Goal: Task Accomplishment & Management: Use online tool/utility

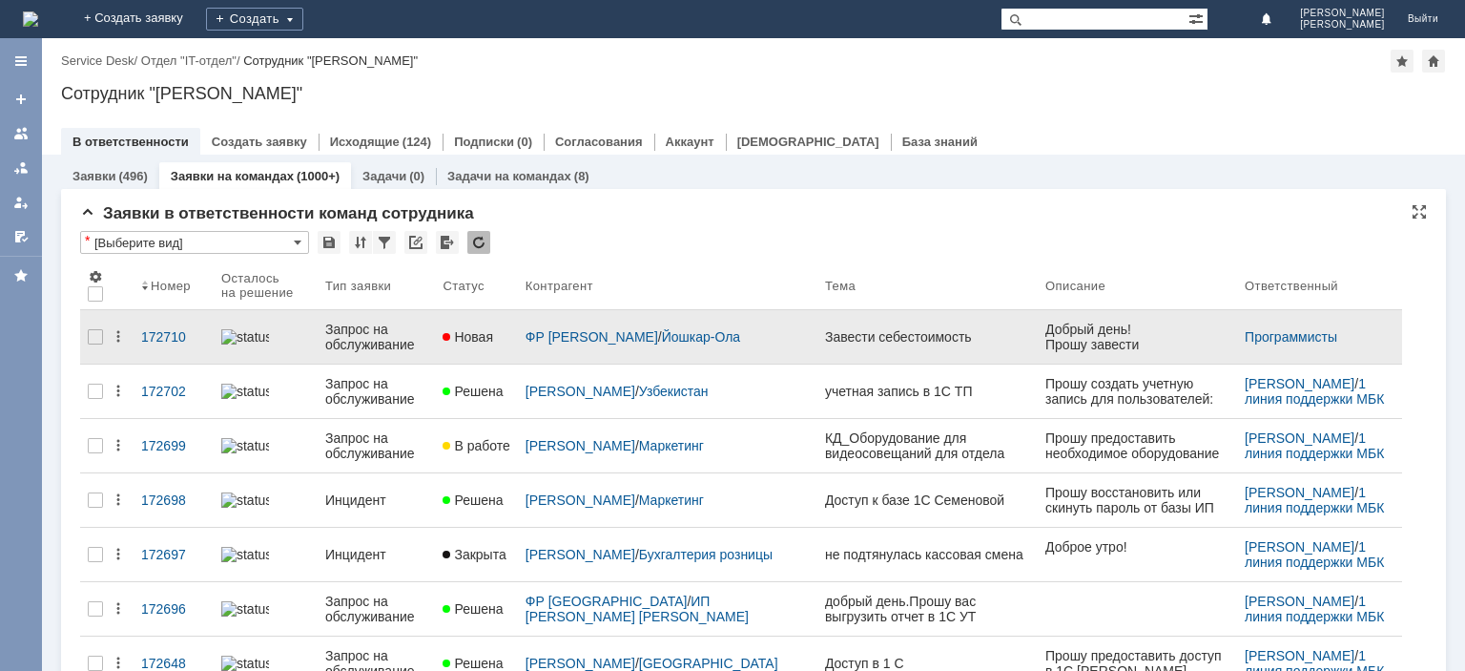
click at [377, 338] on div "Запрос на обслуживание" at bounding box center [376, 336] width 103 height 31
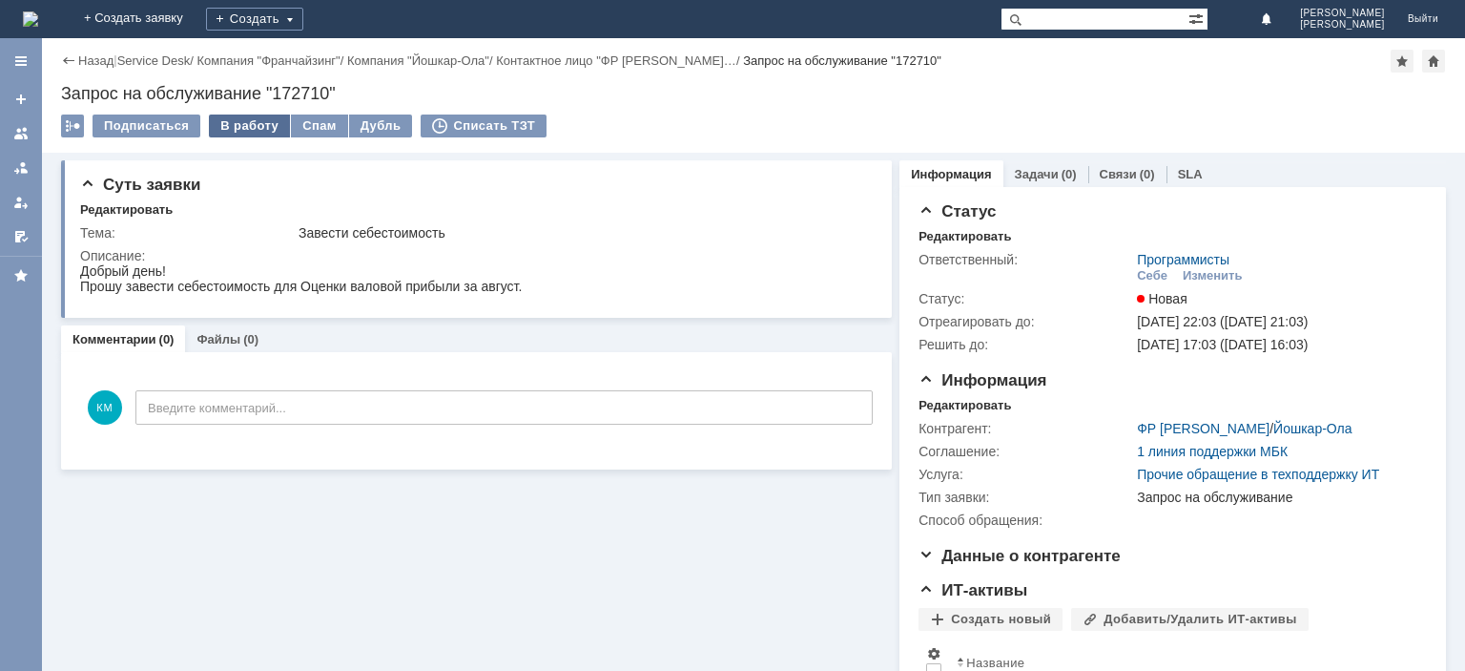
click at [242, 122] on div "В работу" at bounding box center [249, 125] width 81 height 23
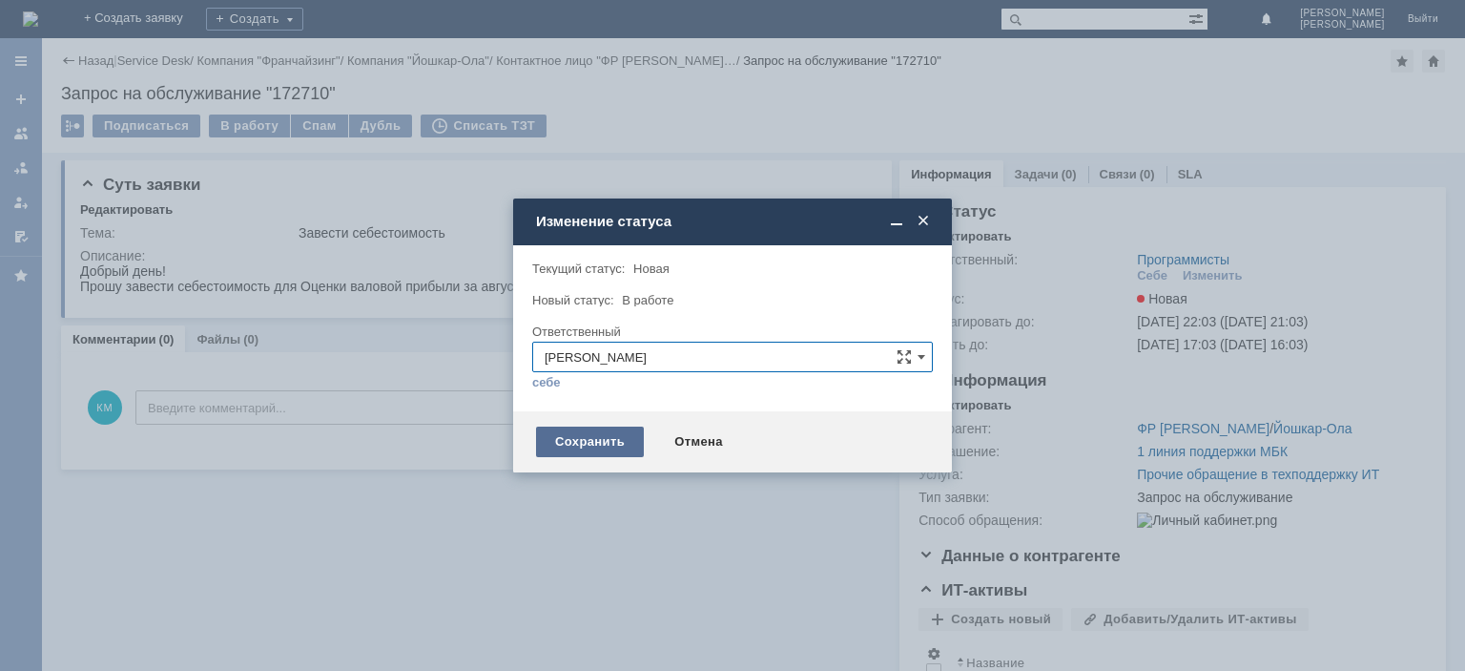
click at [572, 436] on div "Сохранить" at bounding box center [590, 441] width 108 height 31
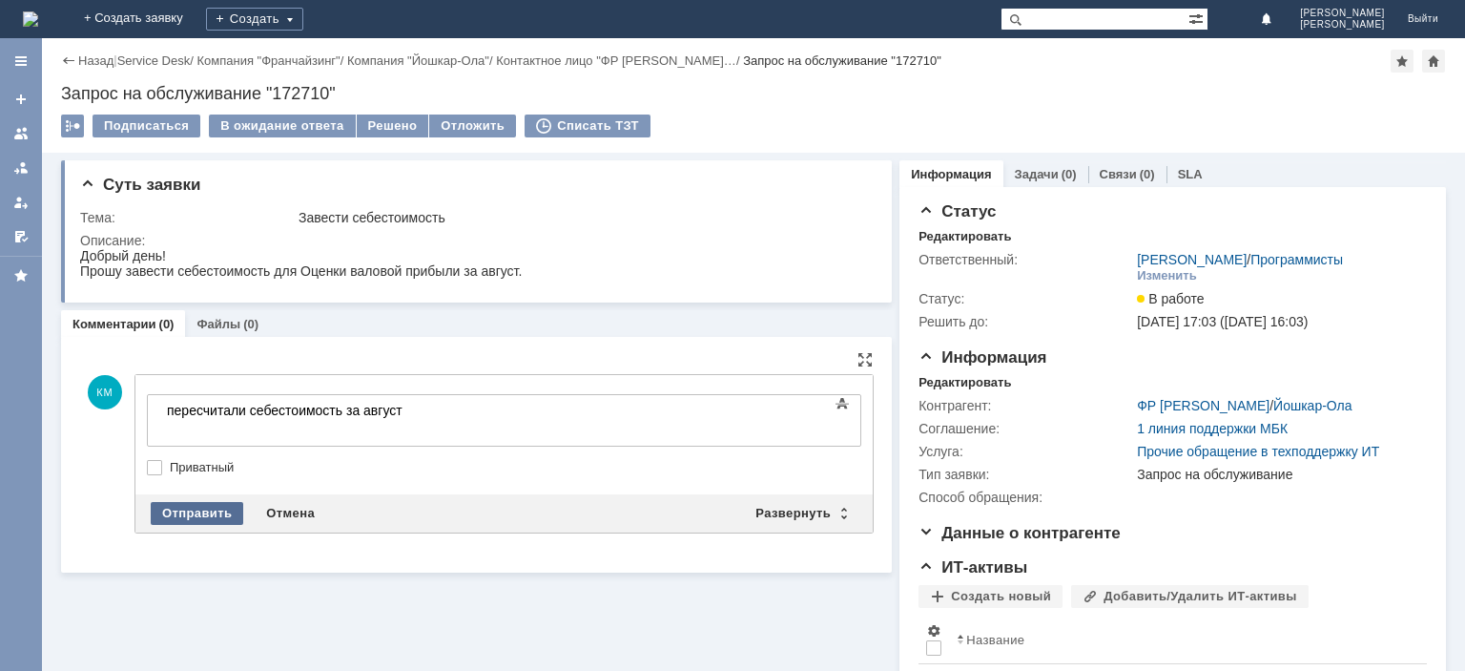
click at [208, 506] on div "Отправить" at bounding box center [197, 513] width 93 height 23
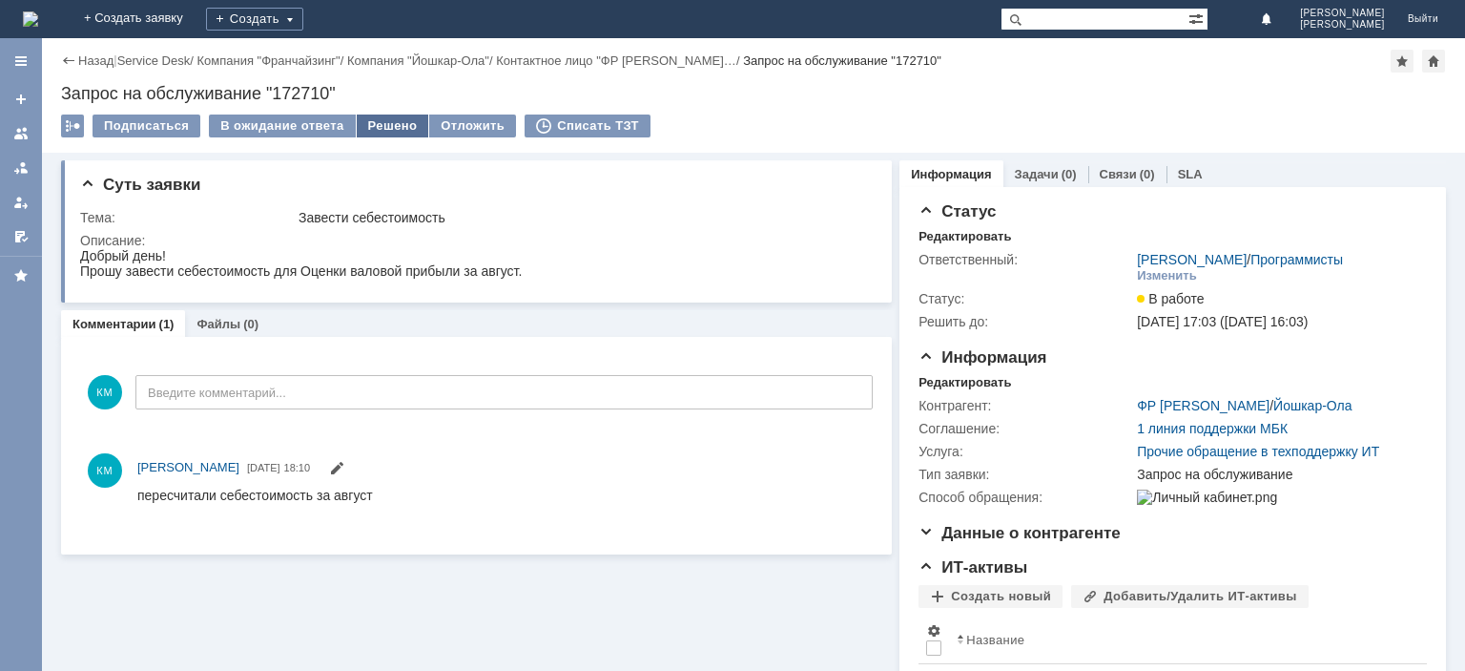
click at [384, 124] on div "Решено" at bounding box center [393, 125] width 72 height 23
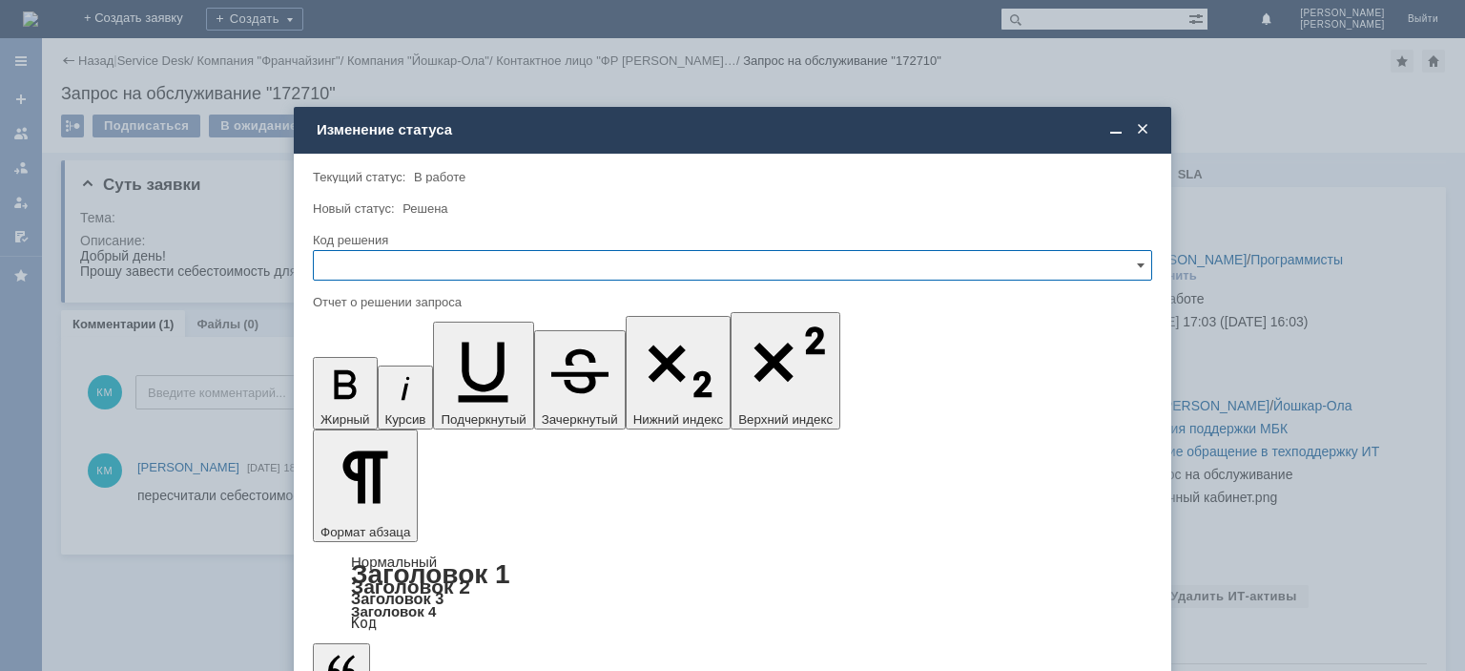
click at [396, 258] on input "text" at bounding box center [732, 265] width 839 height 31
click at [358, 396] on span "Решено" at bounding box center [732, 394] width 815 height 15
type input "Решено"
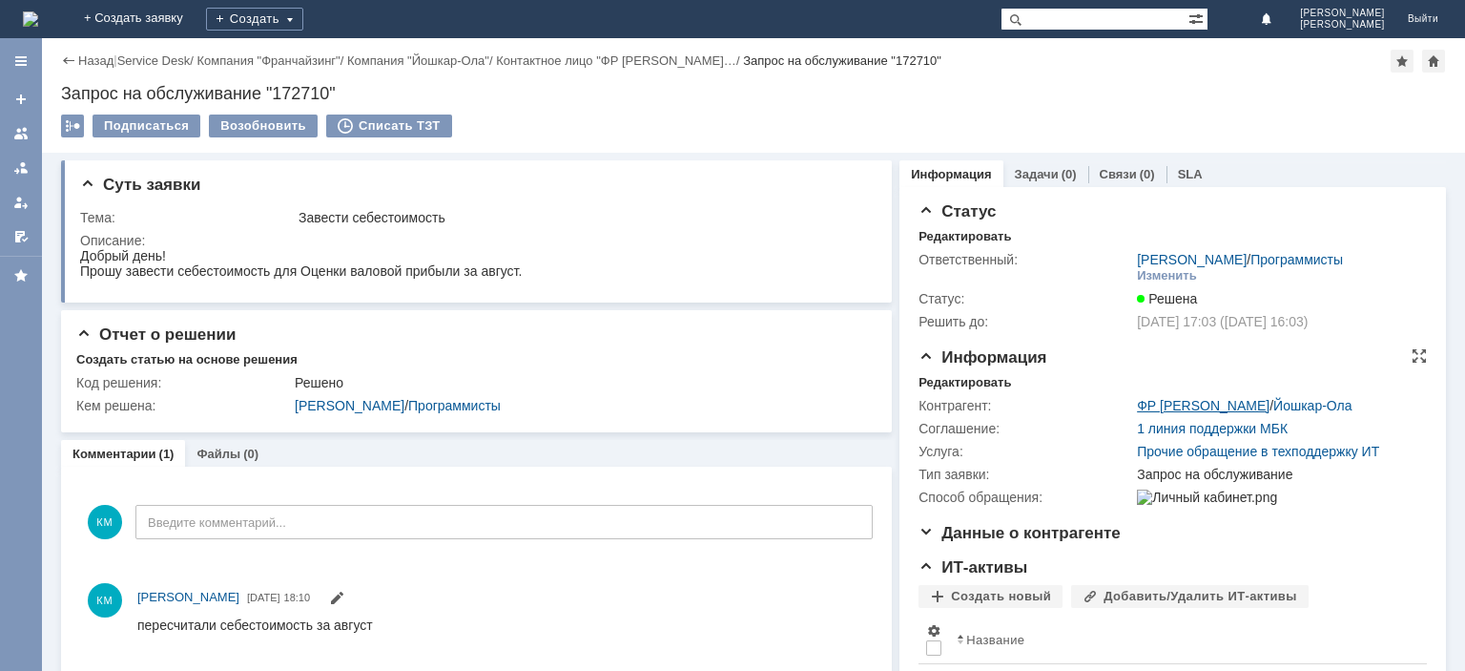
click at [1184, 409] on link "ФР [PERSON_NAME]" at bounding box center [1203, 405] width 133 height 15
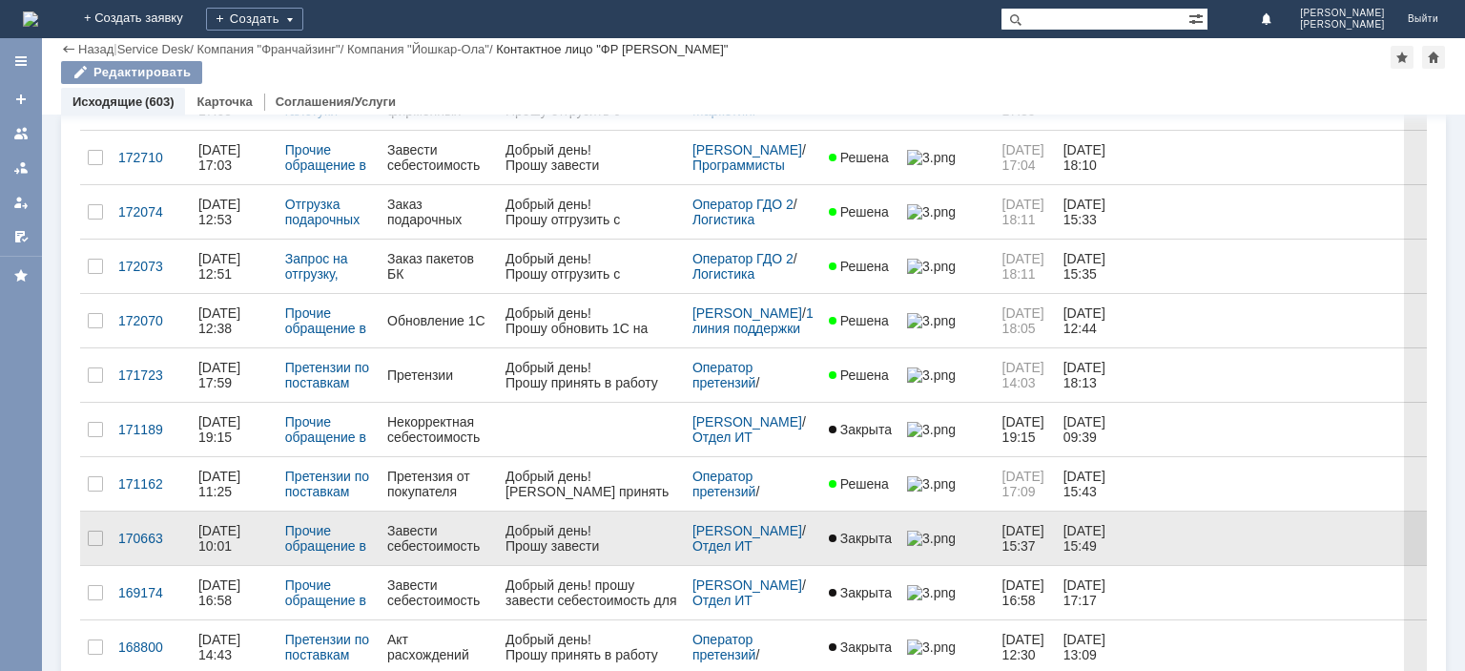
click at [443, 524] on div "Завести себестоимость" at bounding box center [438, 538] width 103 height 31
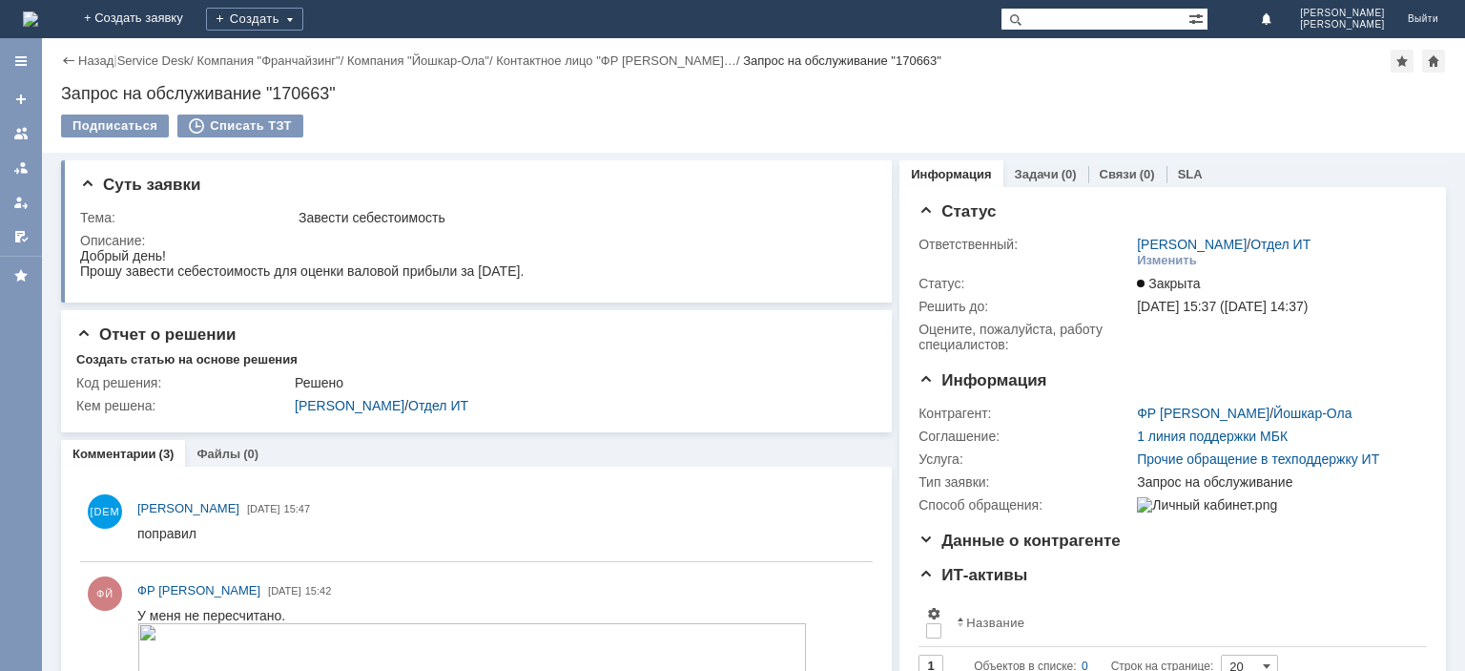
scroll to position [95, 0]
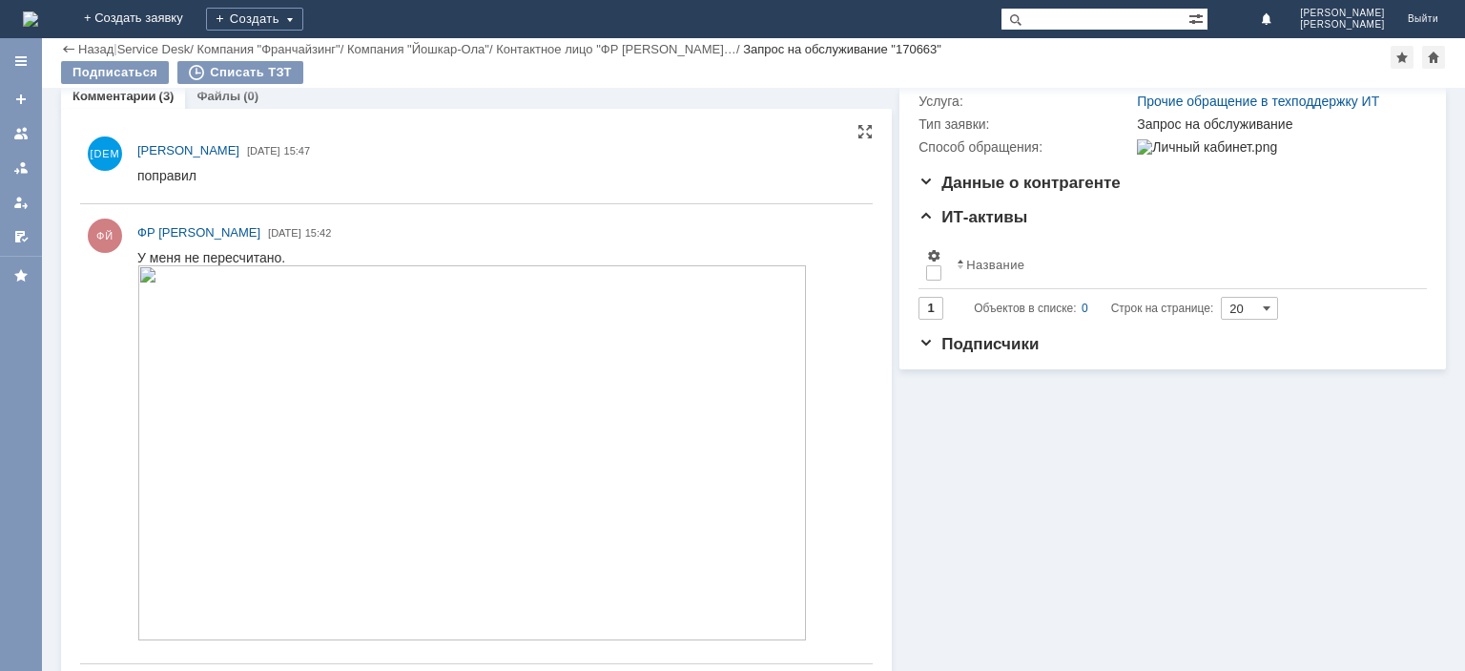
click at [478, 425] on img at bounding box center [472, 452] width 670 height 375
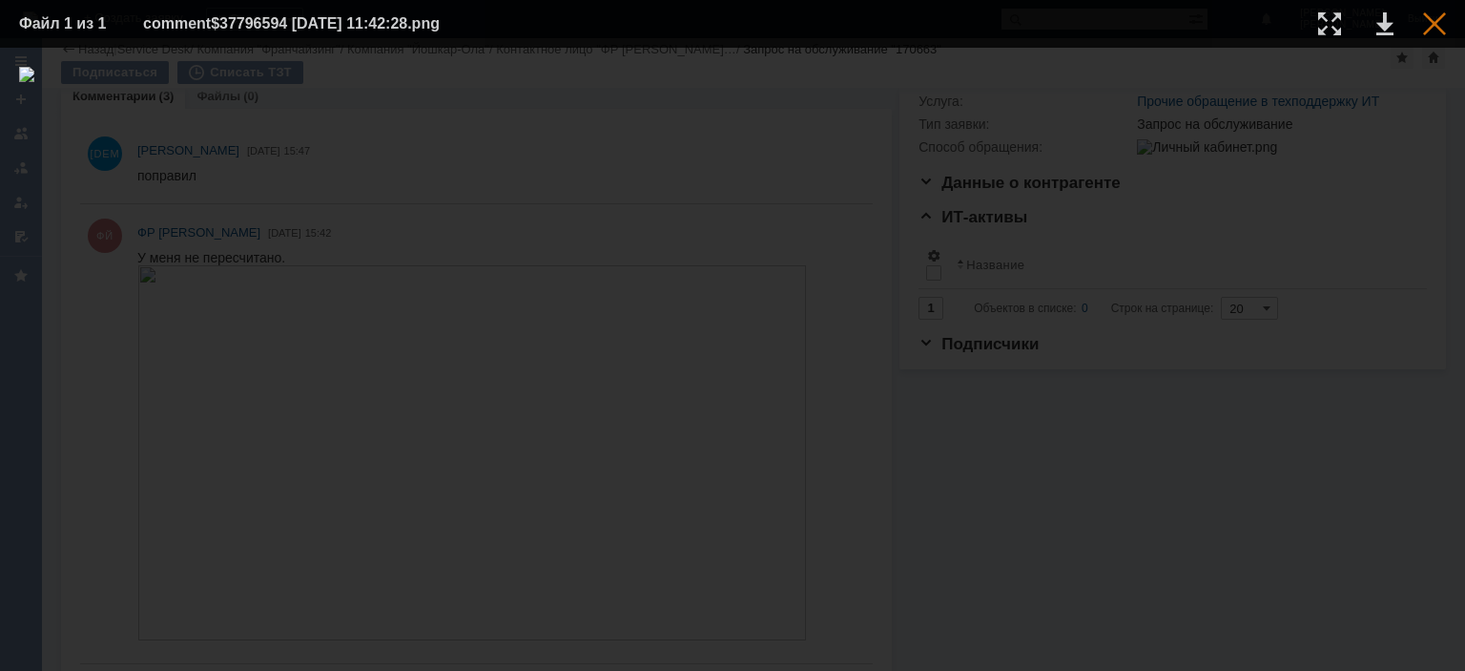
click at [1437, 22] on div at bounding box center [1434, 23] width 23 height 23
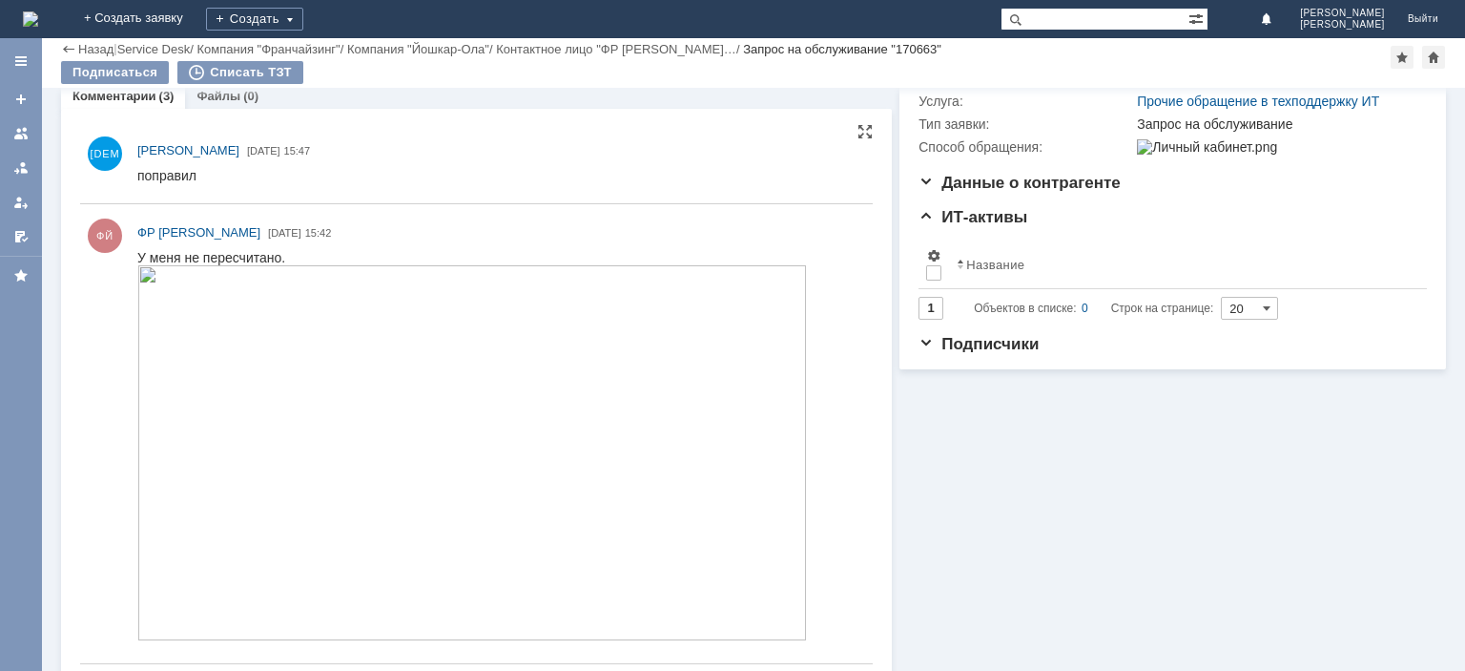
scroll to position [389, 0]
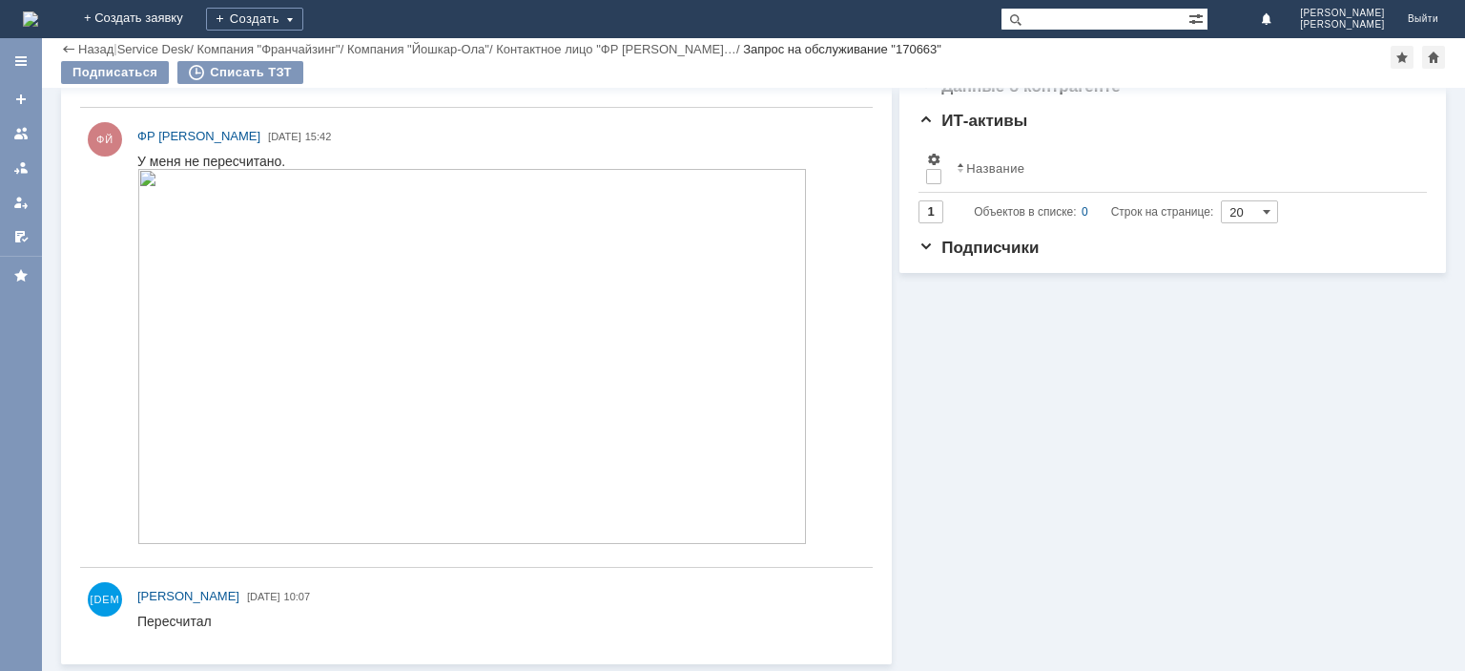
click at [382, 290] on img at bounding box center [472, 356] width 670 height 375
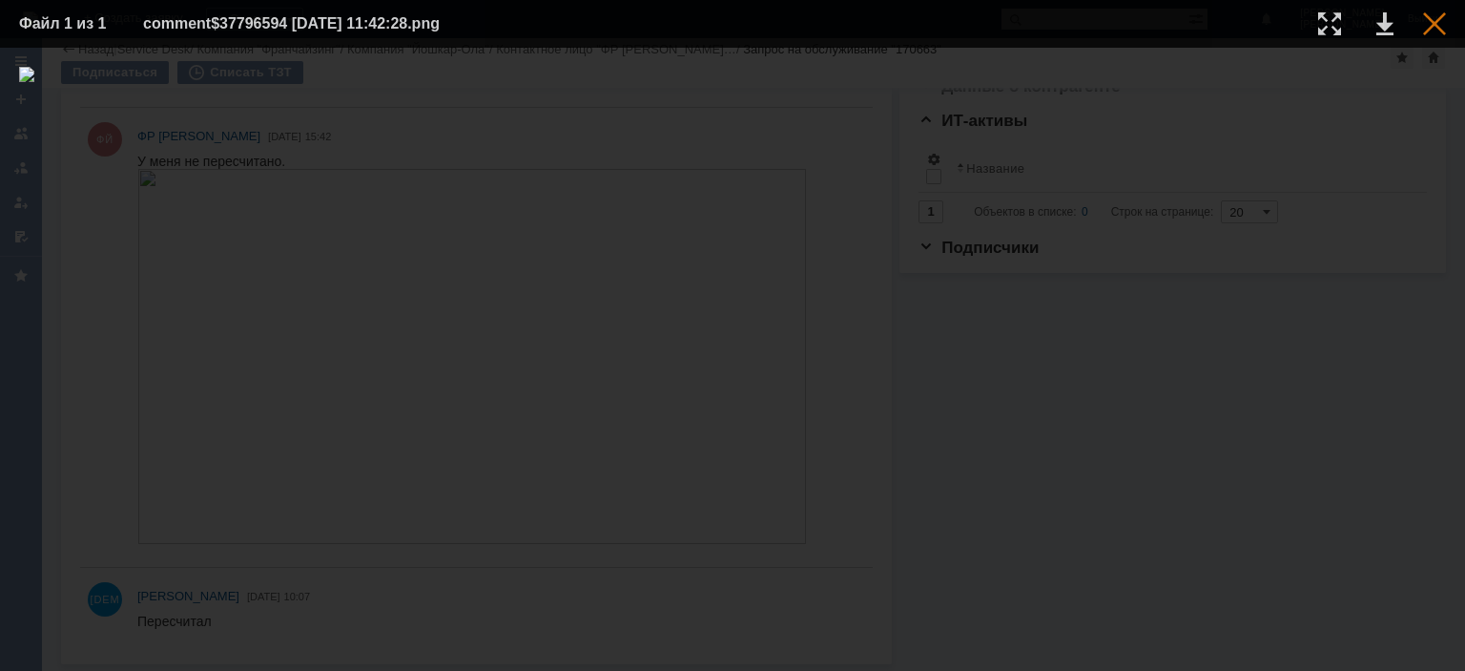
click at [1434, 29] on div at bounding box center [1434, 23] width 23 height 23
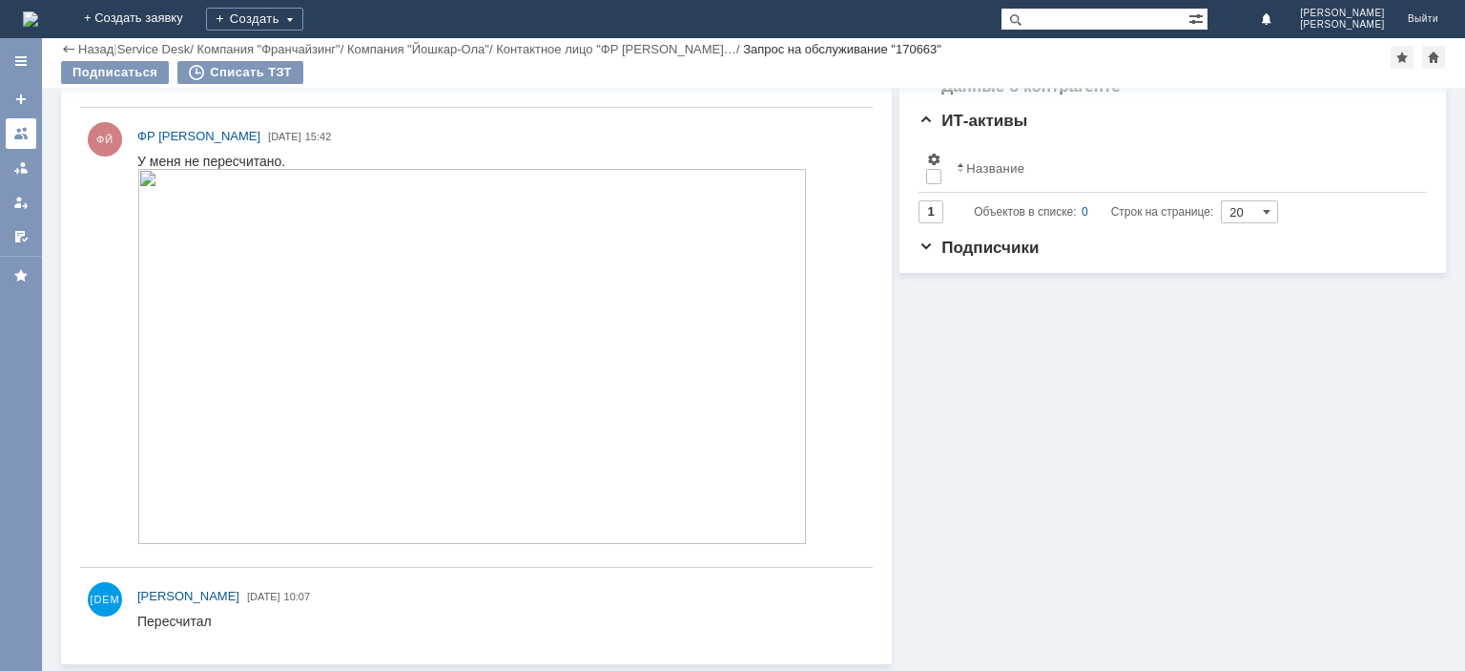
click at [22, 126] on div at bounding box center [20, 133] width 15 height 15
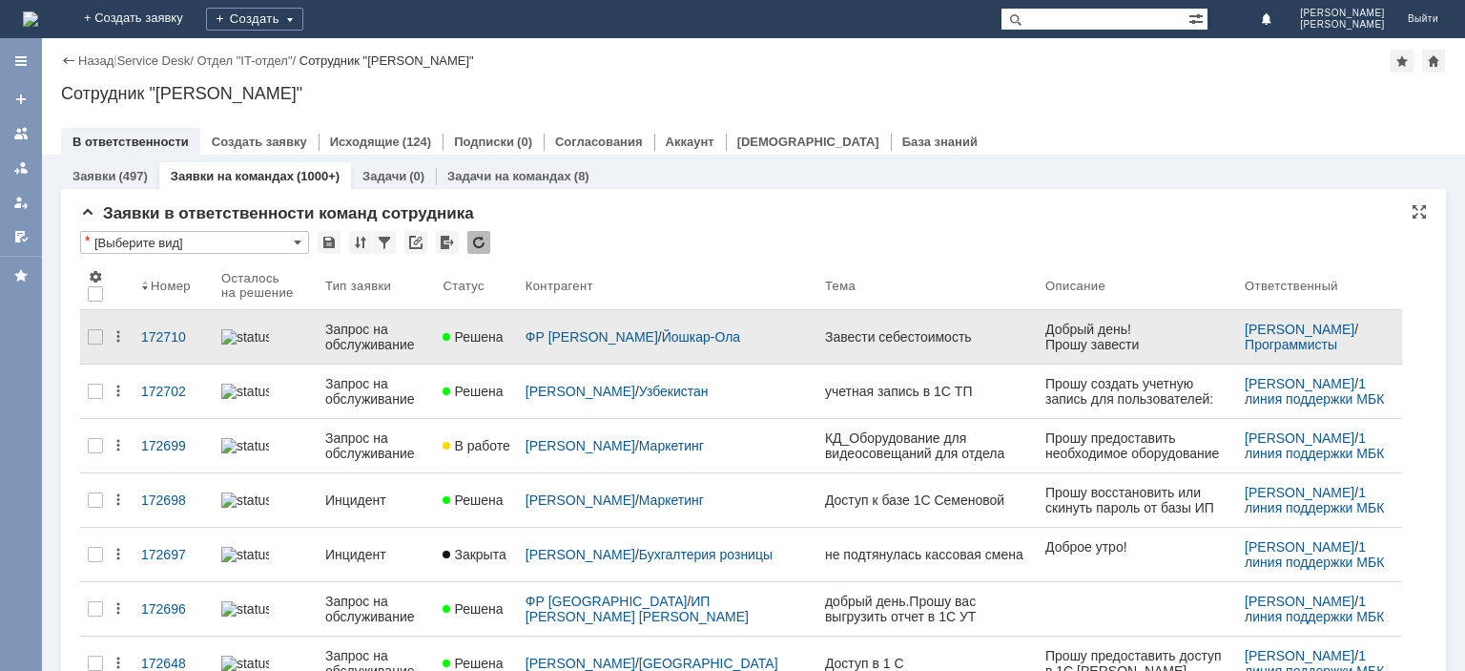
click at [360, 333] on div "Запрос на обслуживание" at bounding box center [376, 336] width 103 height 31
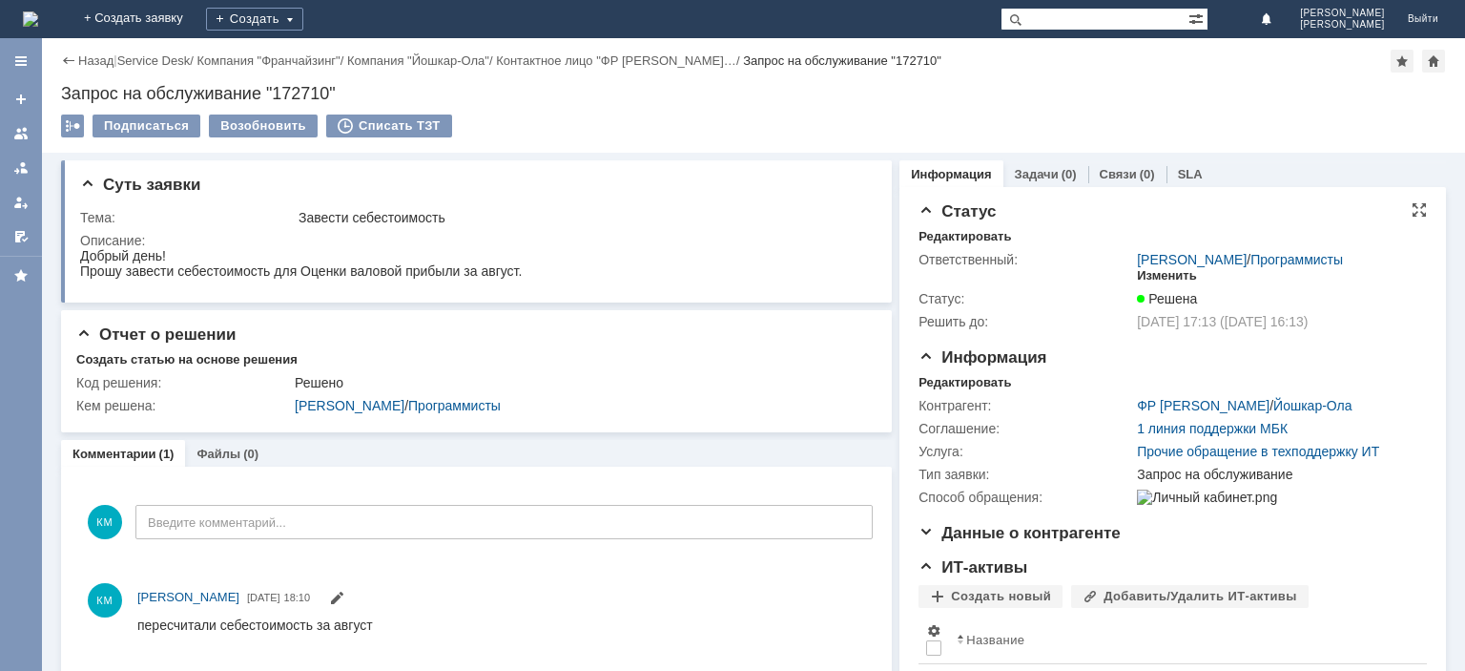
click at [1149, 274] on div "Изменить" at bounding box center [1167, 275] width 60 height 15
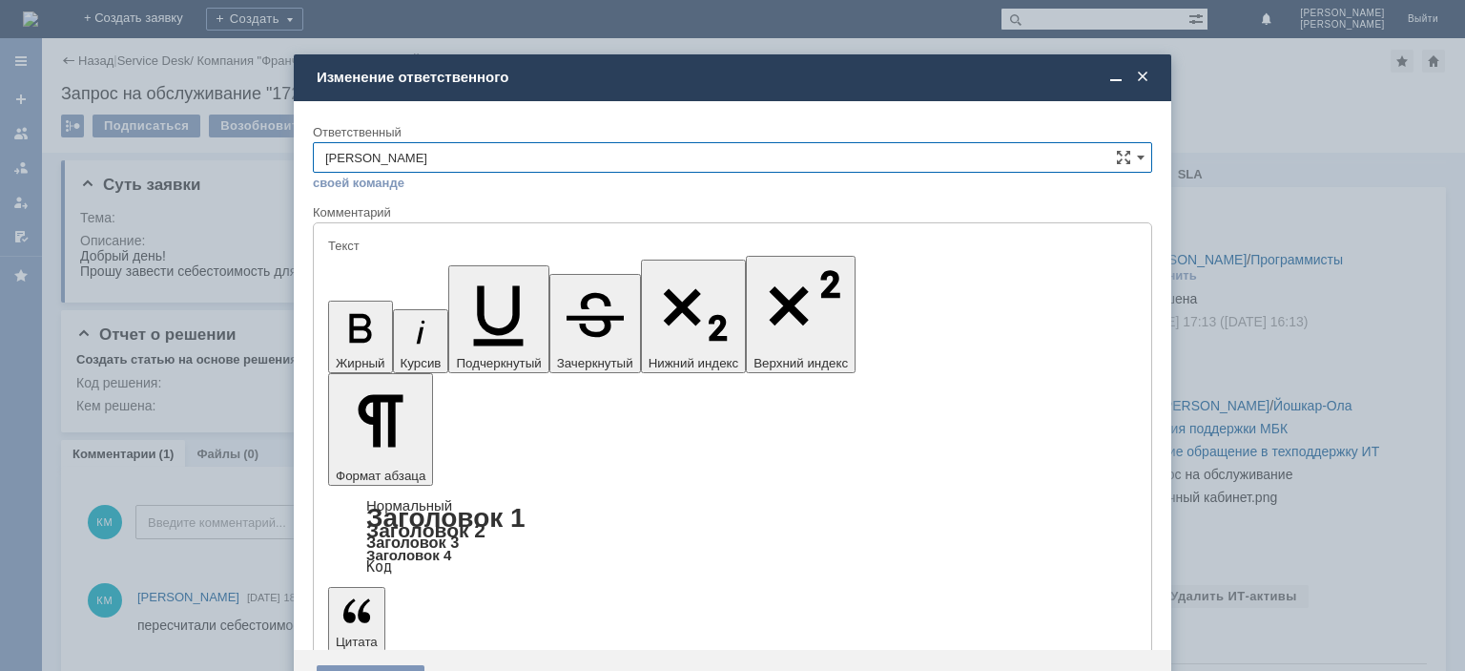
click at [721, 162] on input "[PERSON_NAME]" at bounding box center [732, 157] width 839 height 31
click at [418, 341] on span "[PERSON_NAME]" at bounding box center [732, 347] width 815 height 15
type input "[PERSON_NAME]"
click at [350, 665] on div "Сохранить" at bounding box center [371, 680] width 108 height 31
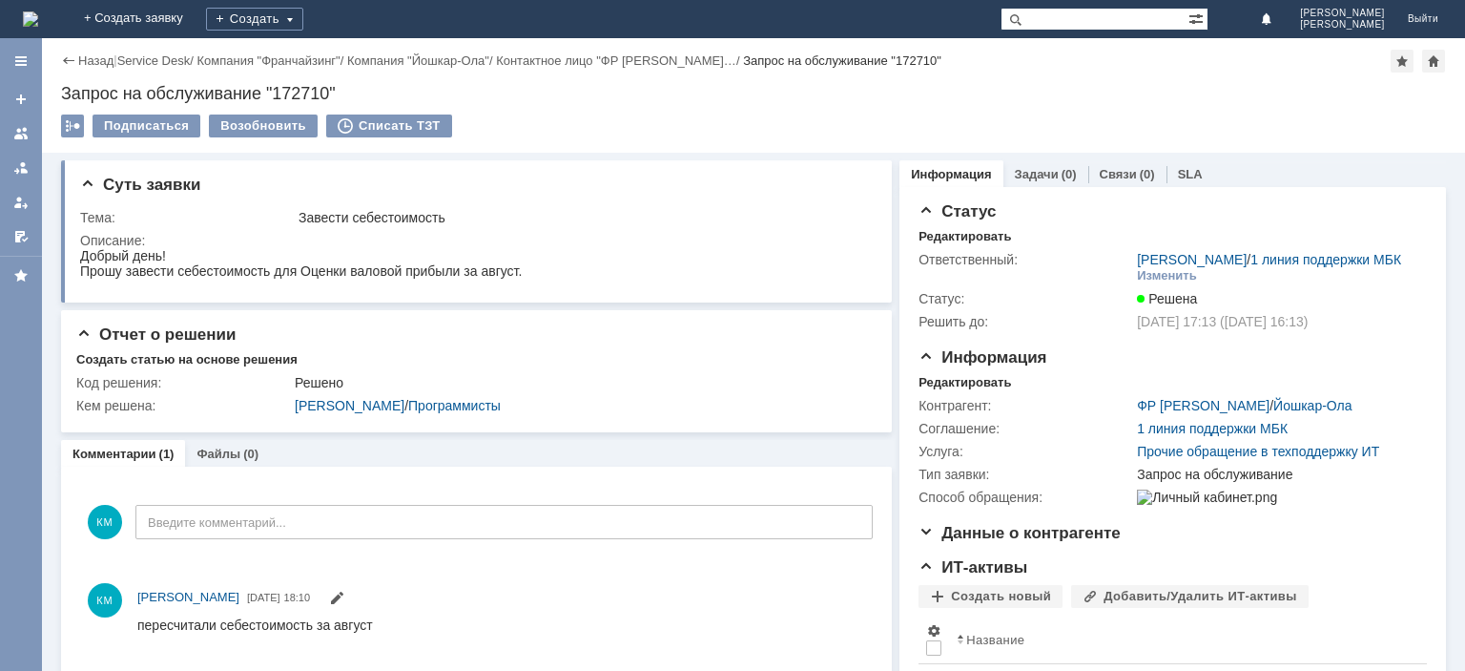
scroll to position [0, 0]
click at [21, 137] on div at bounding box center [20, 133] width 15 height 15
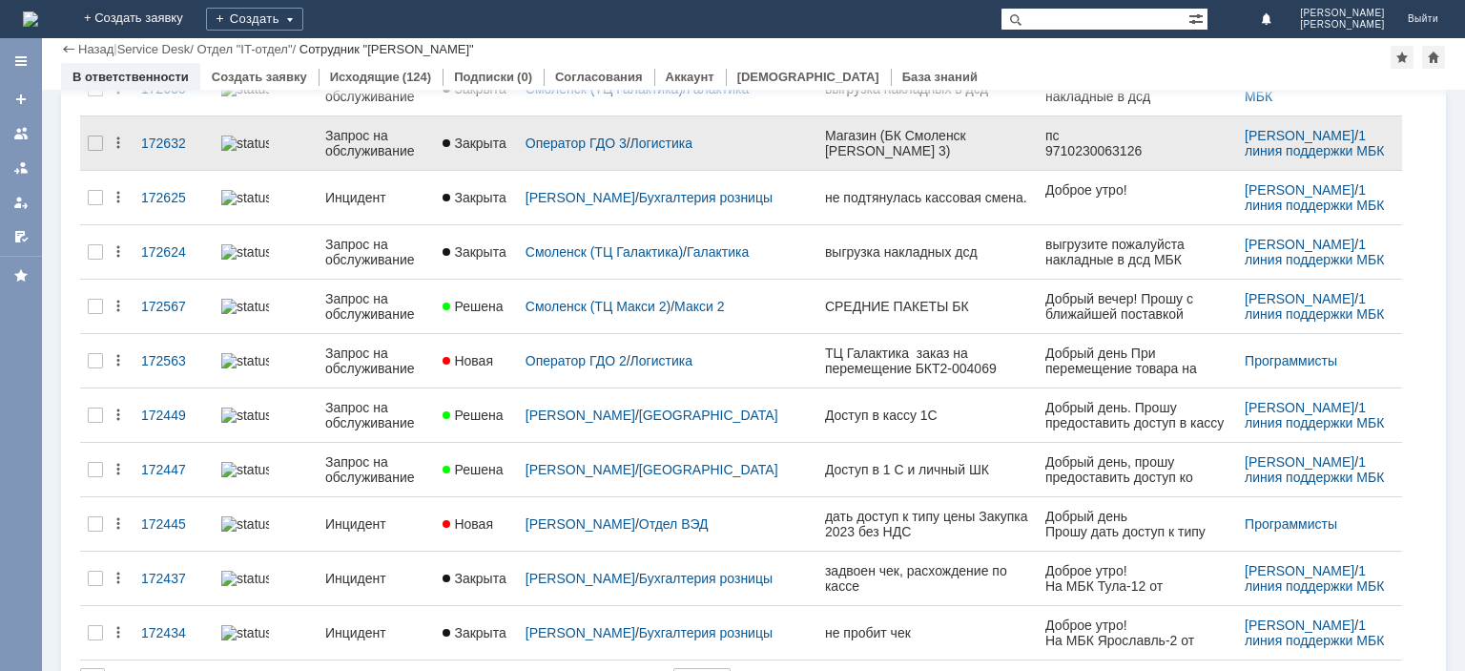
scroll to position [711, 0]
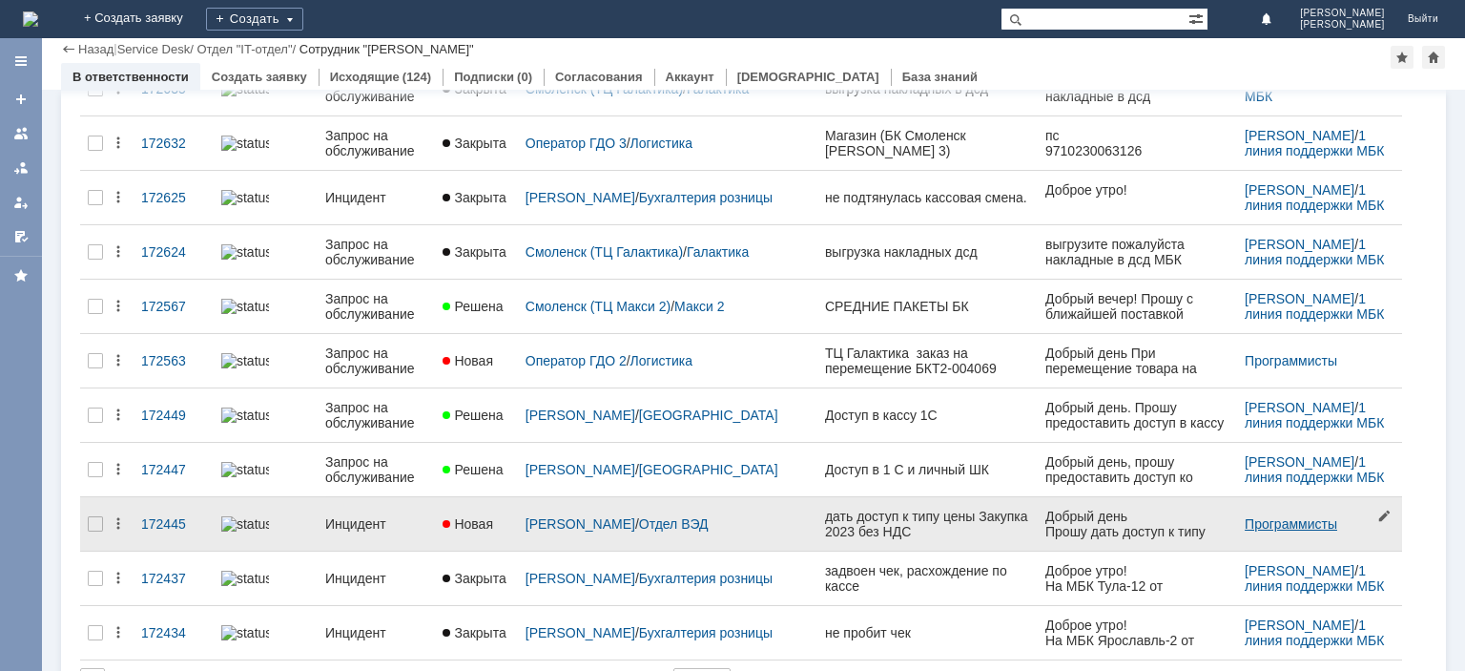
click at [1245, 516] on link "Программисты" at bounding box center [1291, 523] width 93 height 15
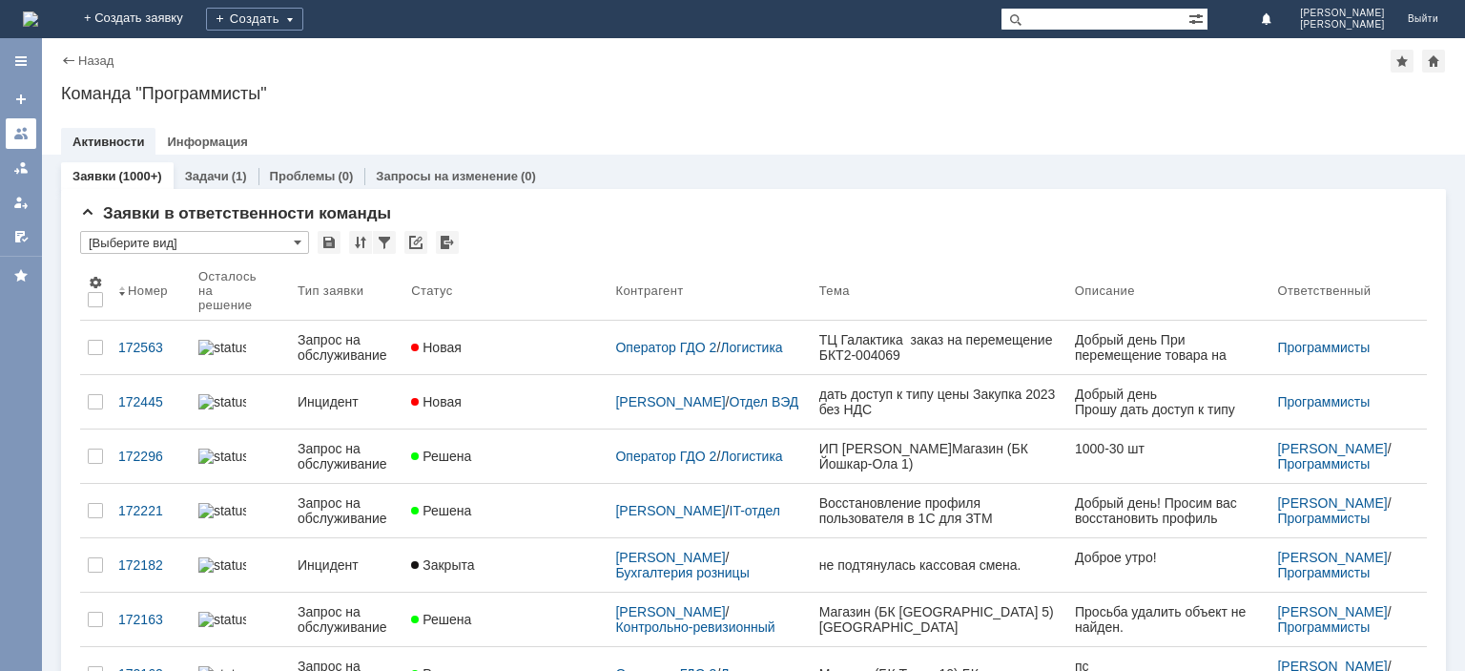
click at [25, 138] on div at bounding box center [20, 133] width 15 height 15
